Goal: Task Accomplishment & Management: Manage account settings

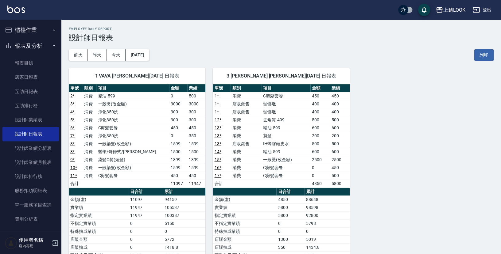
click at [390, 107] on div "1 VAVA 吳玟燁 08/21/2025 日報表 單號 類別 項目 金額 業績 2 * 消費 精油-599 0 500 3 * 消費 一般燙(改金額) 30…" at bounding box center [277, 196] width 432 height 270
click at [19, 88] on link "互助日報表" at bounding box center [30, 92] width 56 height 14
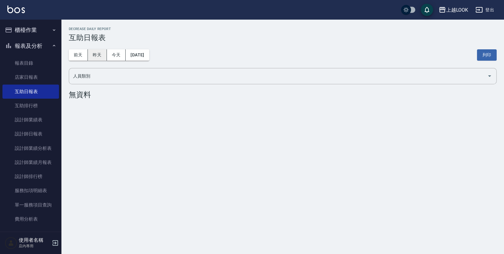
click at [99, 55] on button "昨天" at bounding box center [97, 54] width 19 height 11
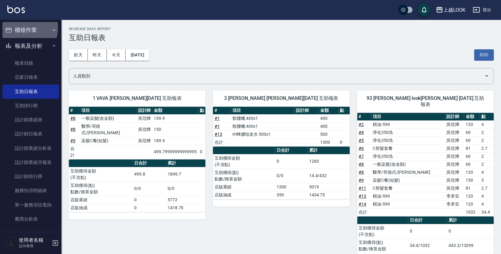
click at [19, 28] on button "櫃檯作業" at bounding box center [30, 30] width 56 height 16
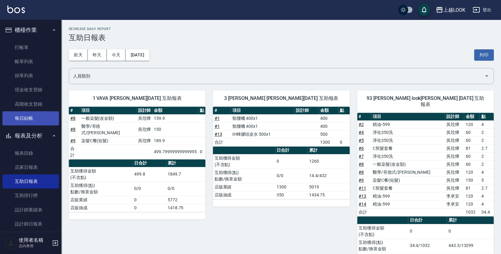
click at [27, 116] on link "每日結帳" at bounding box center [30, 118] width 56 height 14
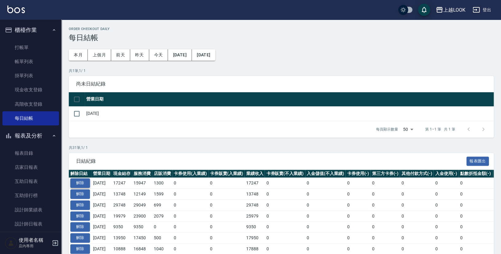
click at [81, 181] on button "解除" at bounding box center [80, 184] width 20 height 10
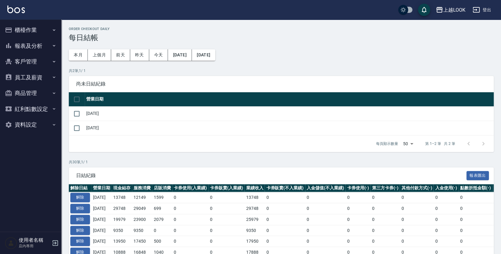
click at [25, 26] on button "櫃檯作業" at bounding box center [30, 30] width 56 height 16
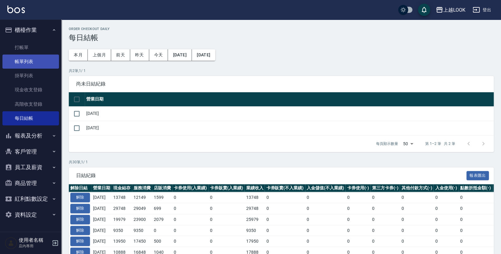
click at [31, 59] on link "帳單列表" at bounding box center [30, 62] width 56 height 14
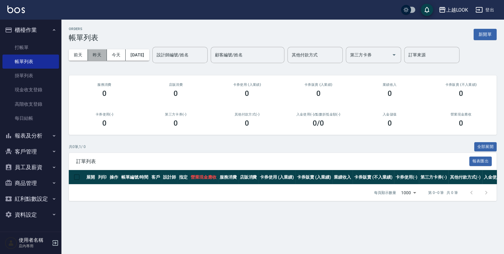
click at [99, 56] on button "昨天" at bounding box center [97, 54] width 19 height 11
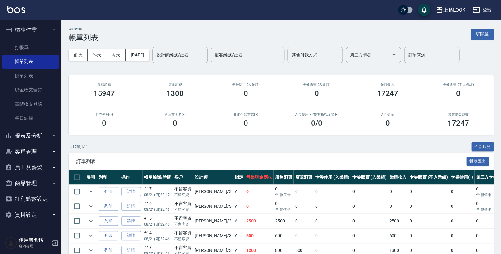
scroll to position [190, 0]
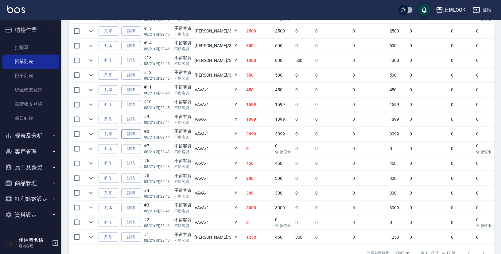
click at [136, 130] on link "詳情" at bounding box center [131, 135] width 20 height 10
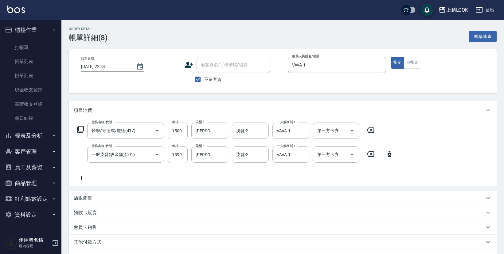
type input "2025/08/21 22:44"
checkbox input "true"
type input "VAVA-1"
click at [182, 130] on input "1500" at bounding box center [178, 131] width 20 height 17
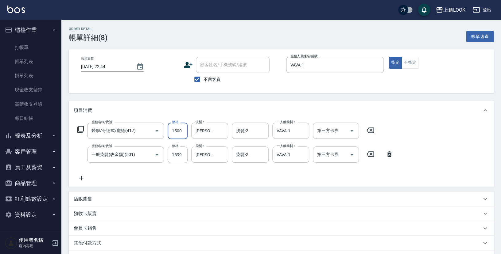
click at [182, 130] on input "1500" at bounding box center [178, 131] width 20 height 17
click at [183, 156] on input "1599" at bounding box center [178, 155] width 20 height 17
click at [183, 155] on input "1599" at bounding box center [178, 155] width 20 height 17
type input "1299"
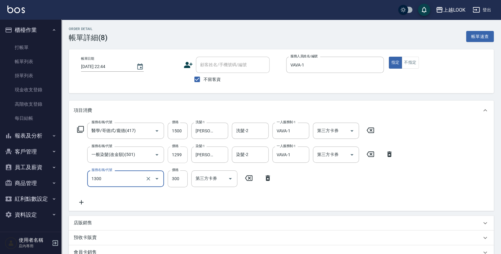
type input "一般洗髮(1300)"
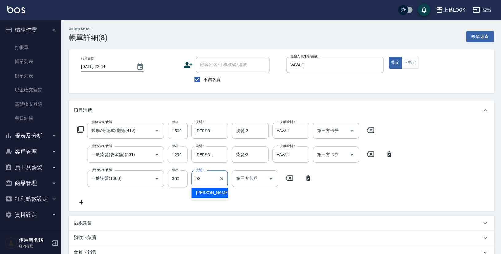
type input "瑄瑄-93"
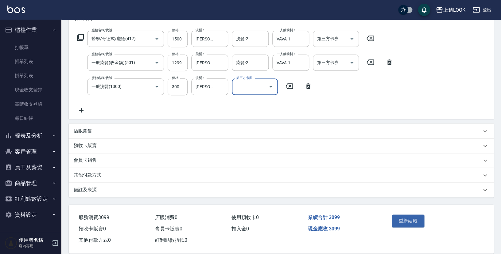
scroll to position [98, 0]
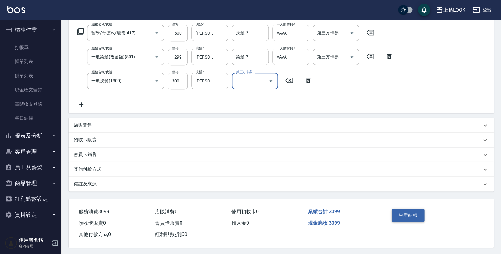
click at [407, 210] on button "重新結帳" at bounding box center [408, 215] width 33 height 13
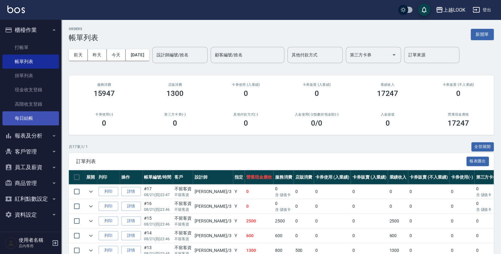
click at [26, 114] on link "每日結帳" at bounding box center [30, 118] width 56 height 14
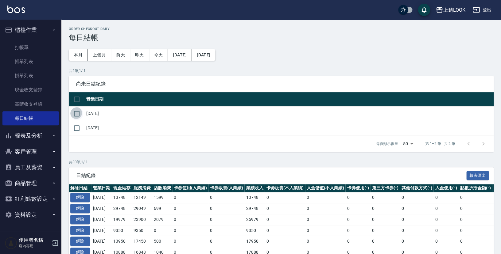
click at [77, 111] on input "checkbox" at bounding box center [76, 113] width 13 height 13
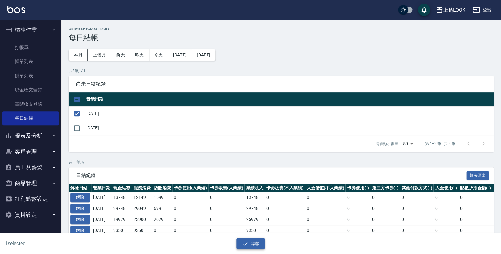
click at [244, 242] on icon "button" at bounding box center [244, 243] width 7 height 7
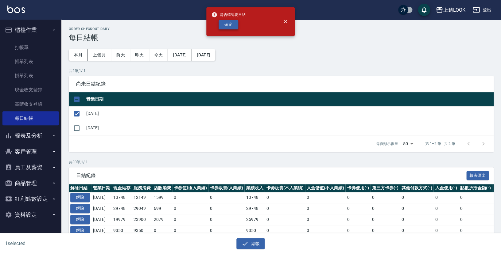
click at [230, 27] on button "確定" at bounding box center [229, 25] width 20 height 10
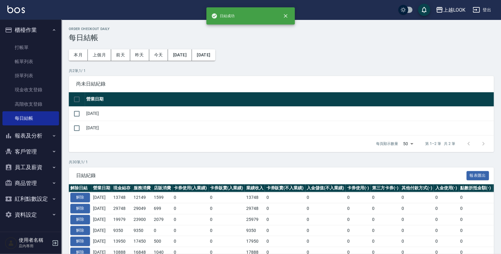
checkbox input "false"
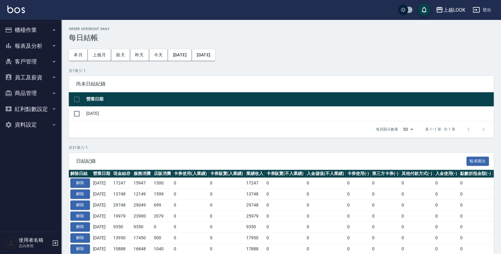
click at [20, 46] on button "報表及分析" at bounding box center [30, 46] width 56 height 16
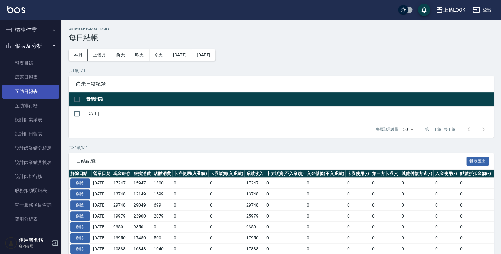
click at [29, 90] on link "互助日報表" at bounding box center [30, 92] width 56 height 14
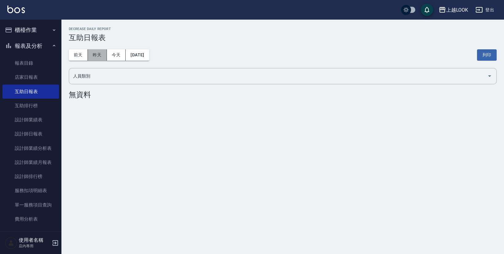
click at [96, 50] on button "昨天" at bounding box center [97, 54] width 19 height 11
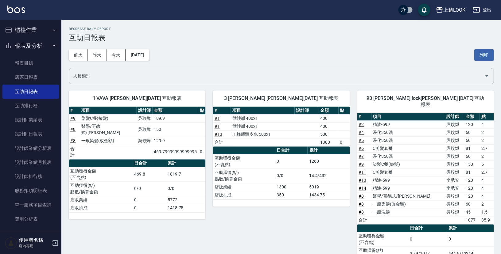
scroll to position [29, 0]
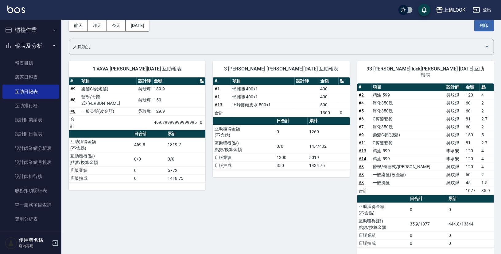
click at [17, 46] on button "報表及分析" at bounding box center [30, 46] width 56 height 16
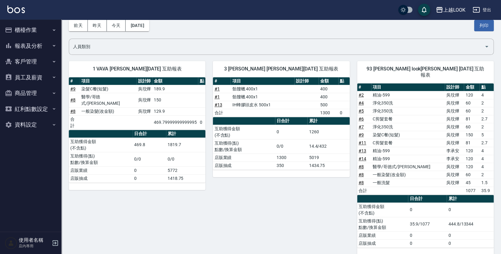
scroll to position [0, 0]
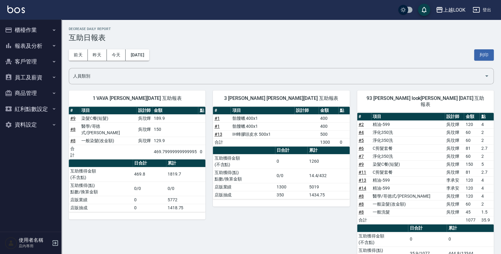
click at [489, 9] on button "登出" at bounding box center [482, 9] width 24 height 11
